Goal: Information Seeking & Learning: Check status

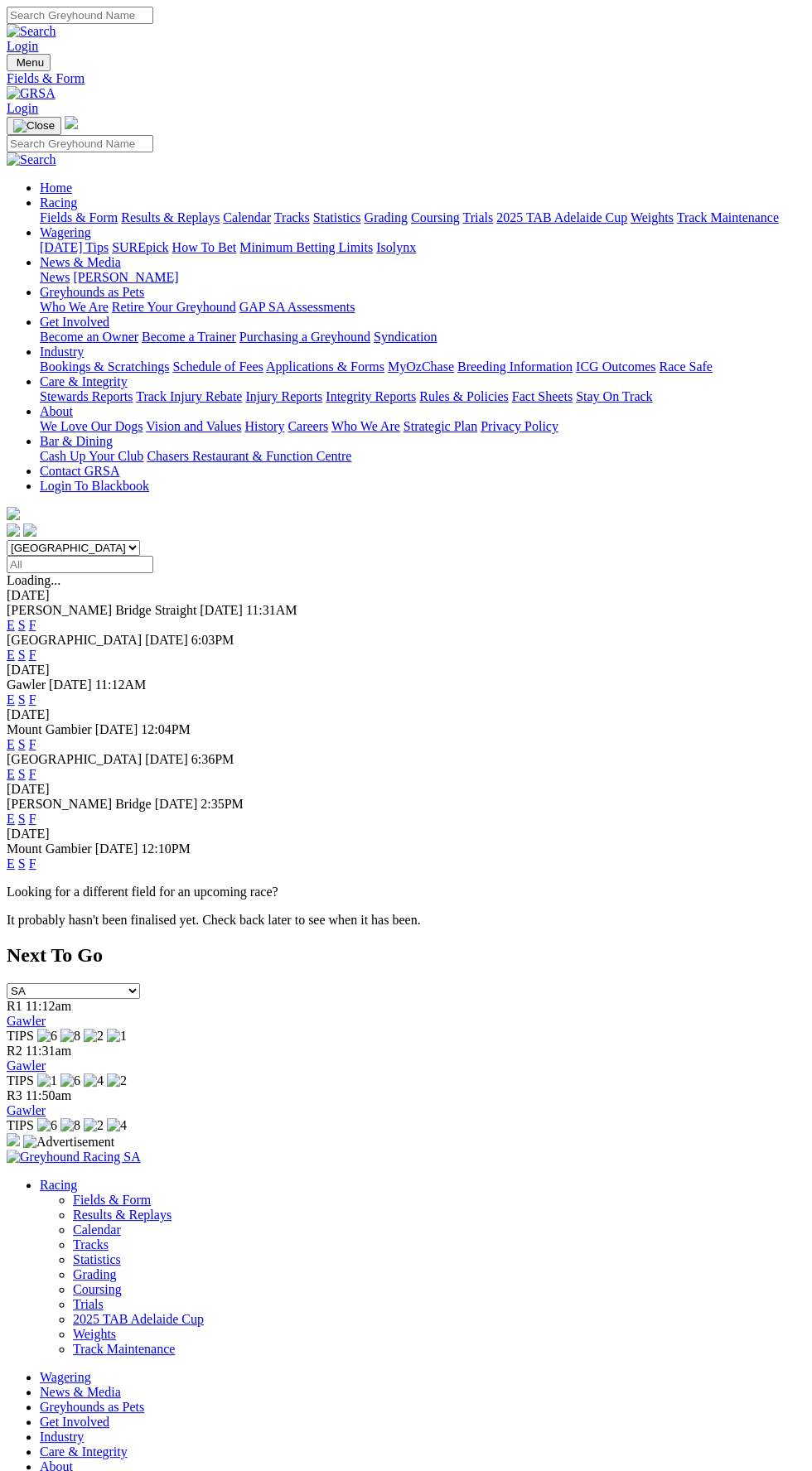
click at [36, 767] on link "F" at bounding box center [32, 774] width 7 height 14
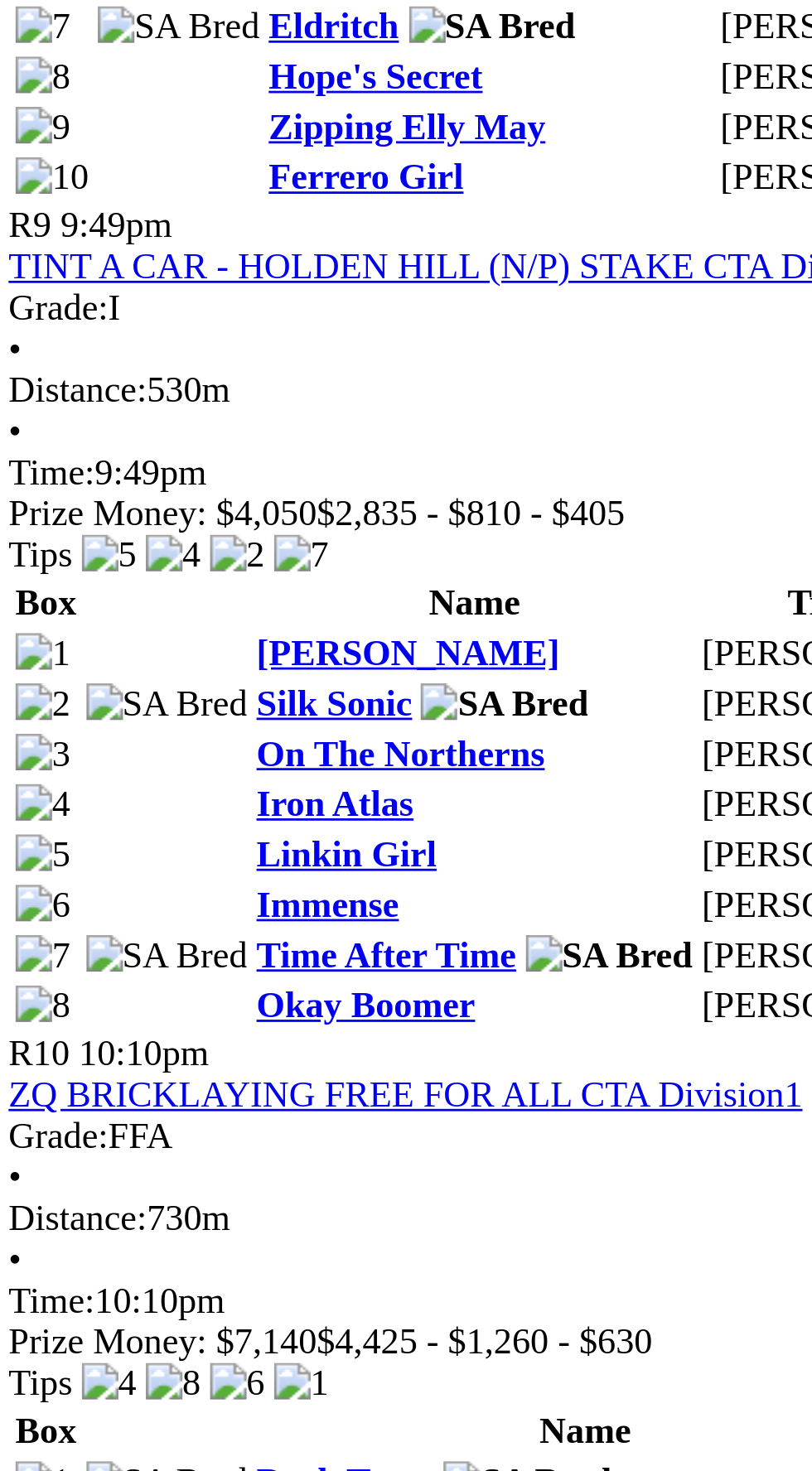
scroll to position [2442, 0]
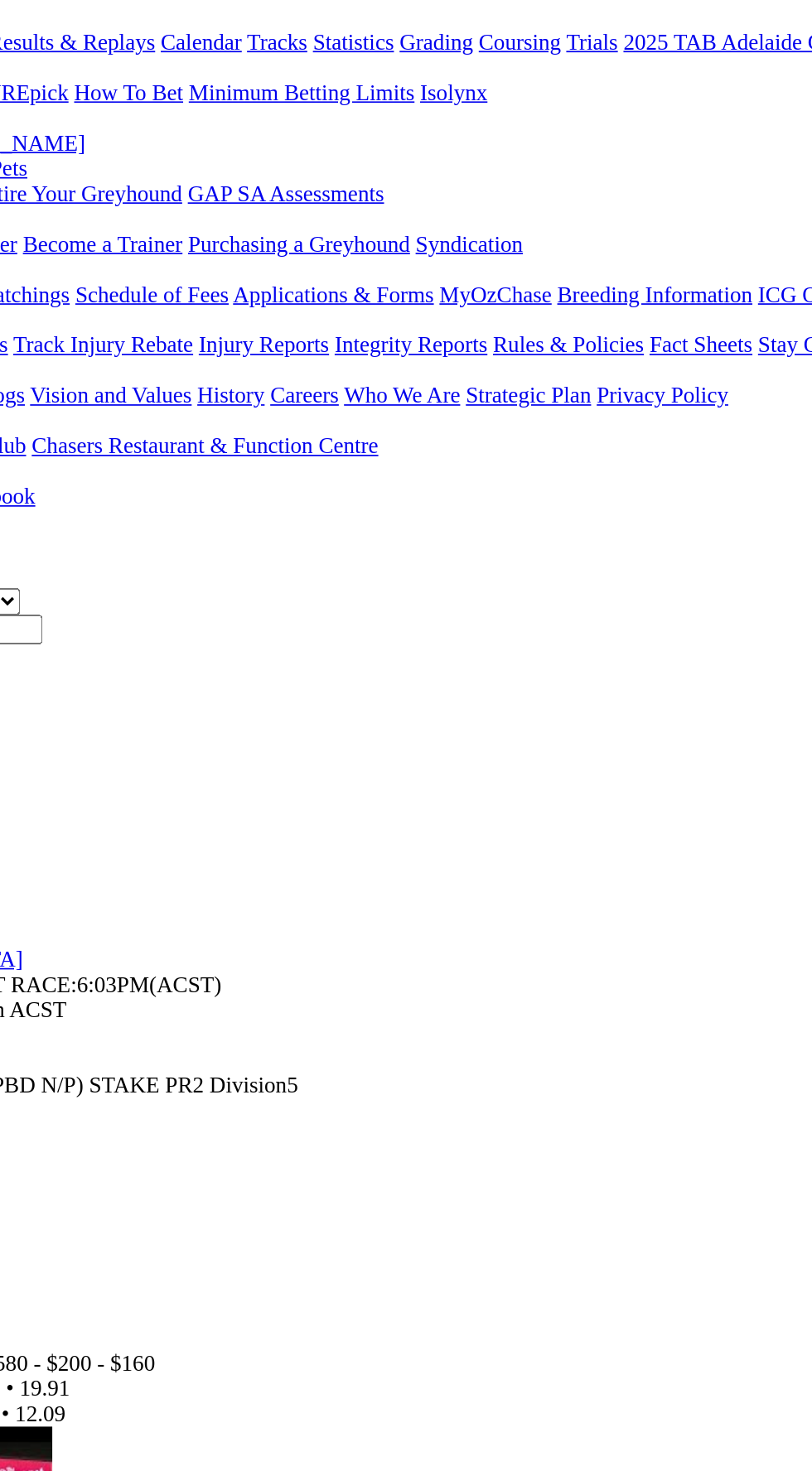
click at [559, 1020] on div "Sectionals: 4.65 • 7.82 • 12.09" at bounding box center [406, 1028] width 798 height 15
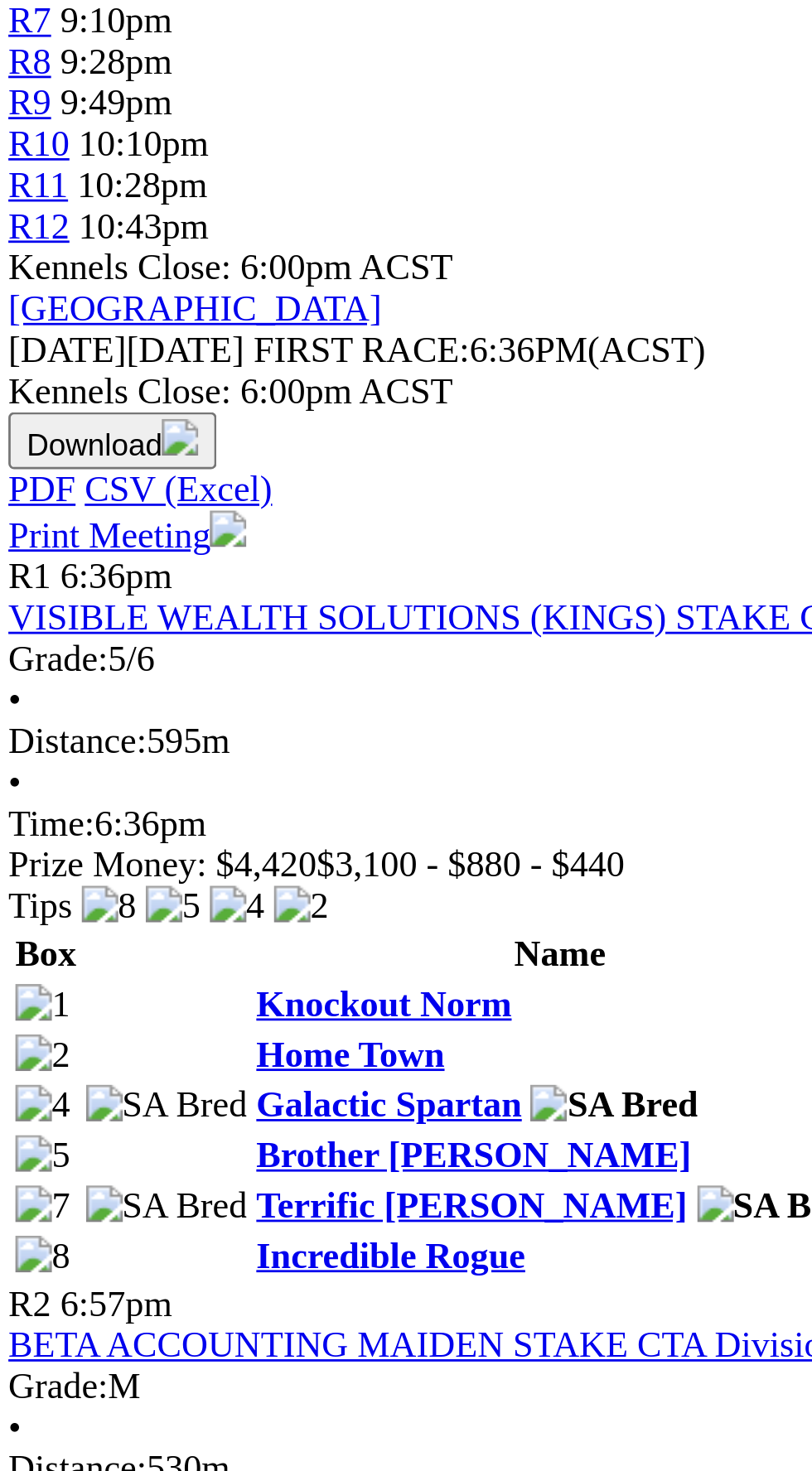
scroll to position [673, 0]
